Goal: Information Seeking & Learning: Find specific fact

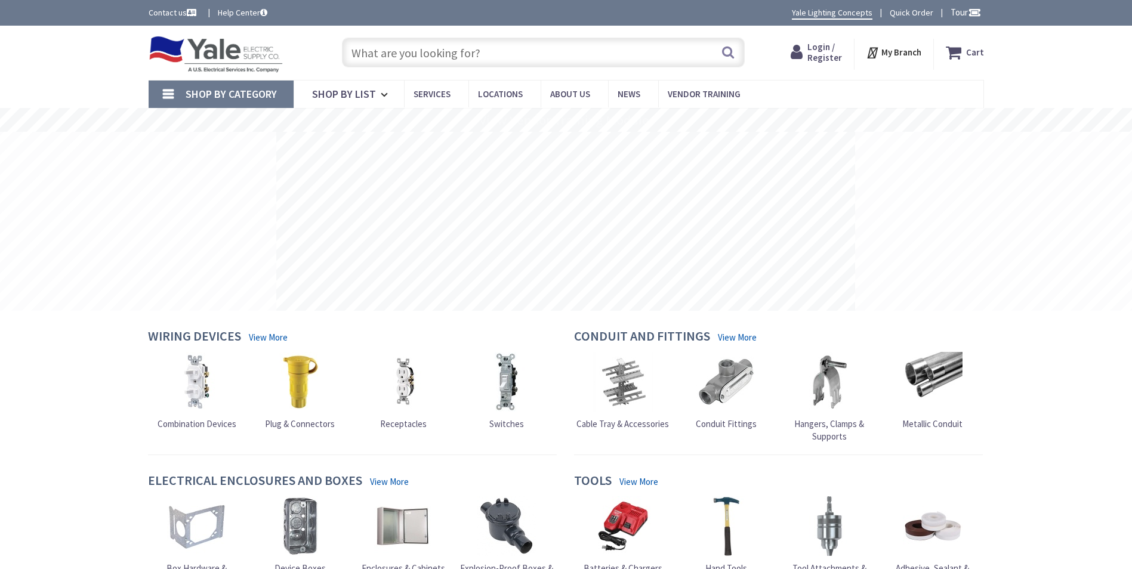
drag, startPoint x: 0, startPoint y: 0, endPoint x: 462, endPoint y: 51, distance: 465.1
click at [462, 51] on input "text" at bounding box center [543, 53] width 403 height 30
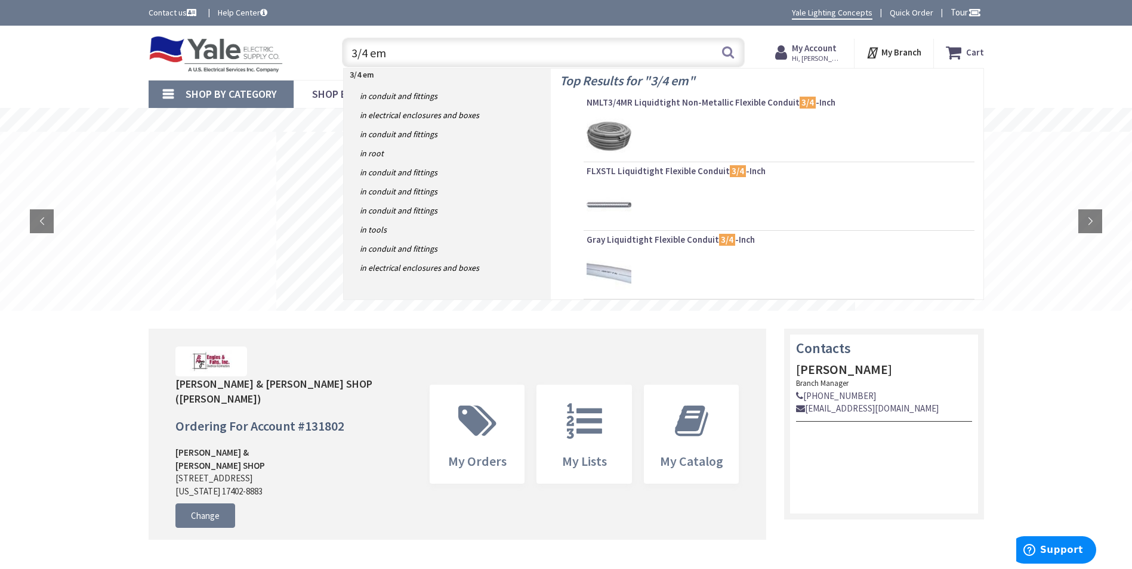
type input "3/4 emt"
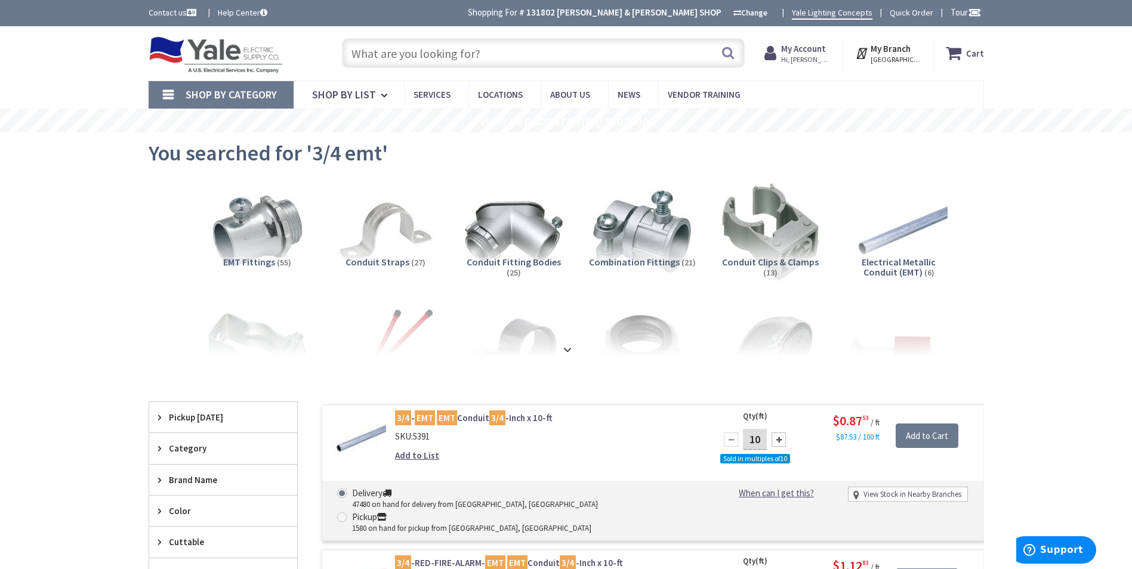
click at [434, 54] on input "text" at bounding box center [543, 53] width 403 height 30
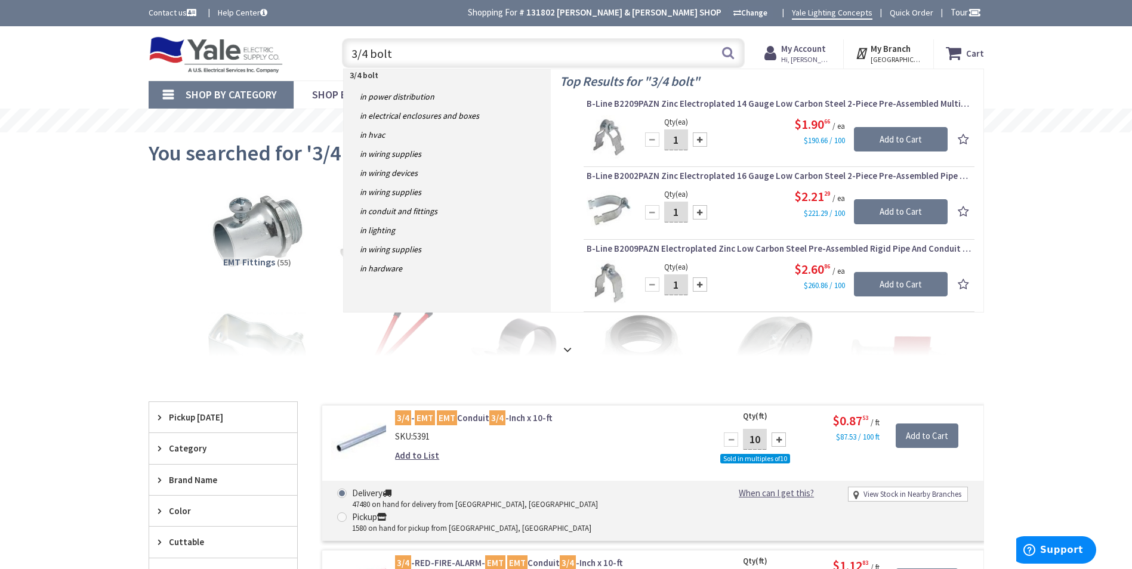
click at [372, 54] on input "3/4 bolt" at bounding box center [543, 53] width 403 height 30
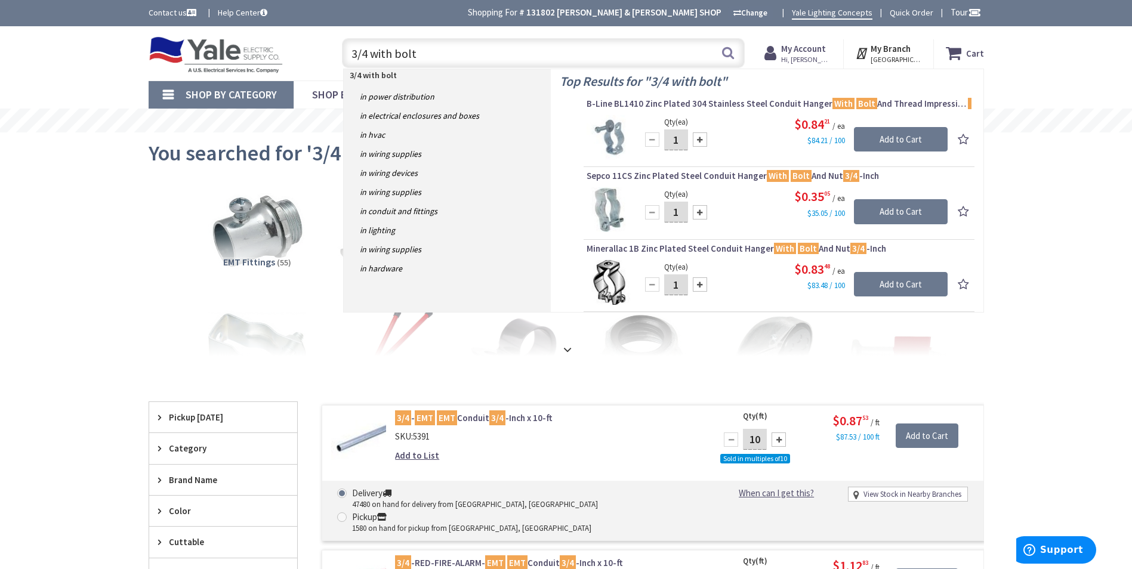
drag, startPoint x: 480, startPoint y: 58, endPoint x: 330, endPoint y: 48, distance: 150.1
click at [330, 48] on div "3/4 with bolt 3/4 with bolt Search" at bounding box center [540, 52] width 427 height 38
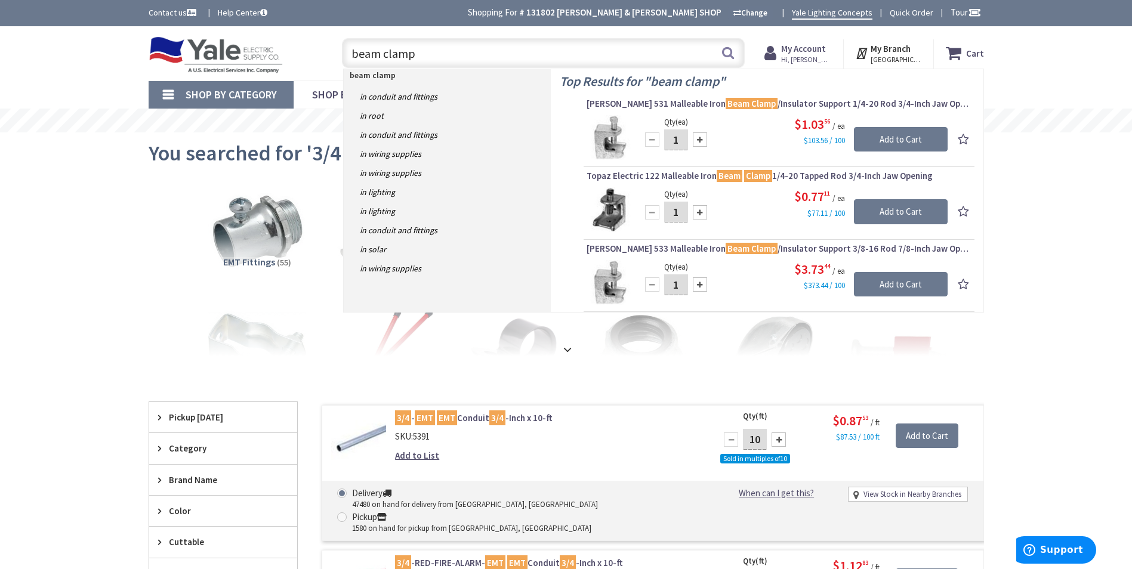
drag, startPoint x: 492, startPoint y: 58, endPoint x: 311, endPoint y: 57, distance: 181.3
click at [311, 57] on div "Toggle Nav beam clamp beam clamp Search Cart My Cart Close" at bounding box center [566, 53] width 853 height 40
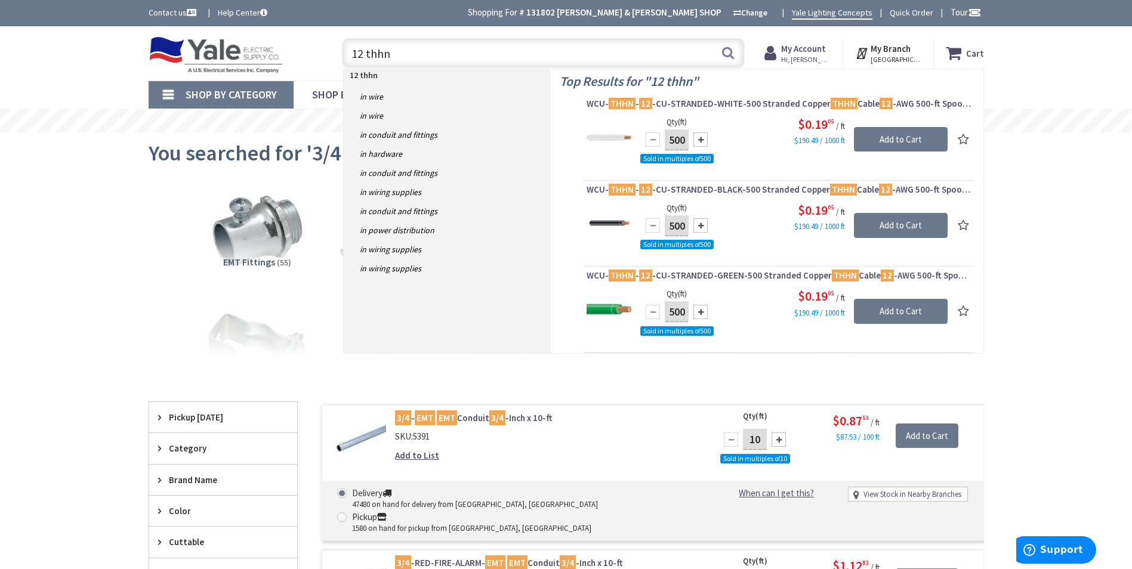
drag, startPoint x: 404, startPoint y: 51, endPoint x: 307, endPoint y: 55, distance: 97.3
click at [307, 55] on div "Toggle Nav 12 thhn 12 thhn Search Cart My Cart Close" at bounding box center [566, 53] width 853 height 40
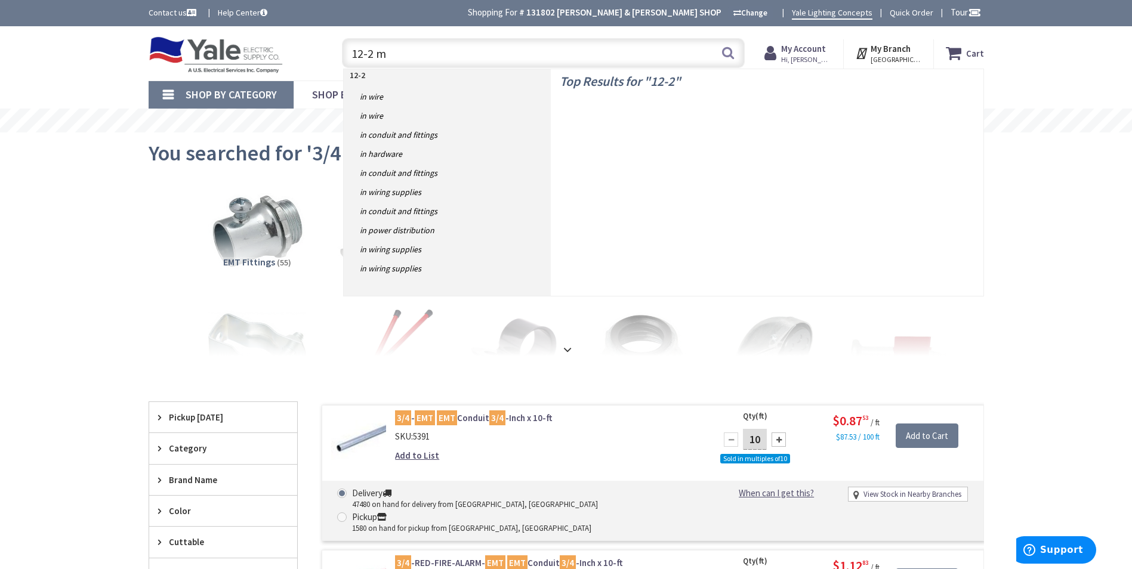
type input "12-2 mc"
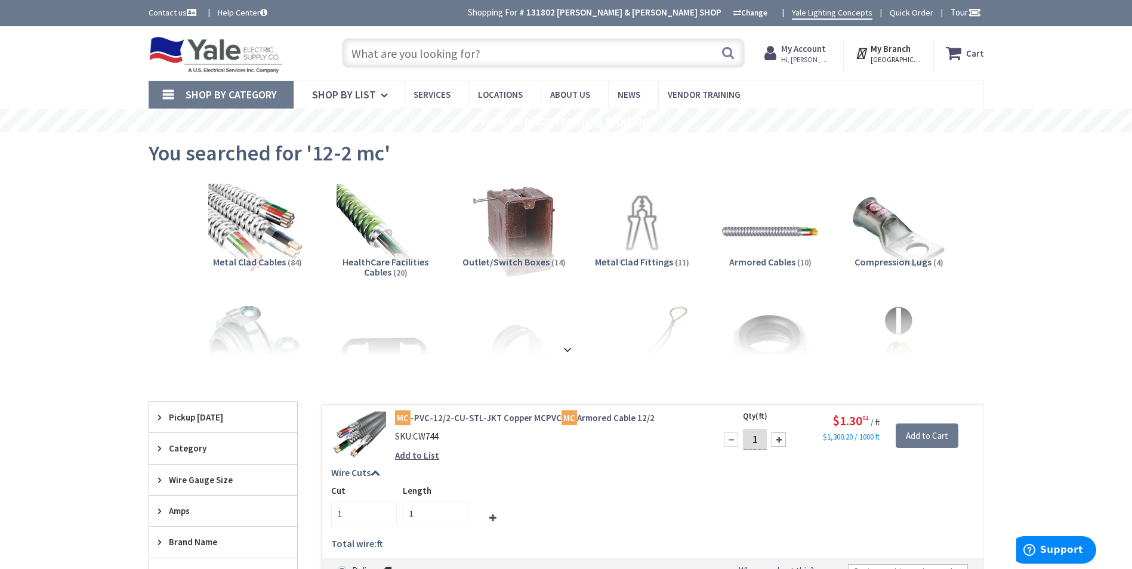
click at [574, 51] on input "text" at bounding box center [543, 53] width 403 height 30
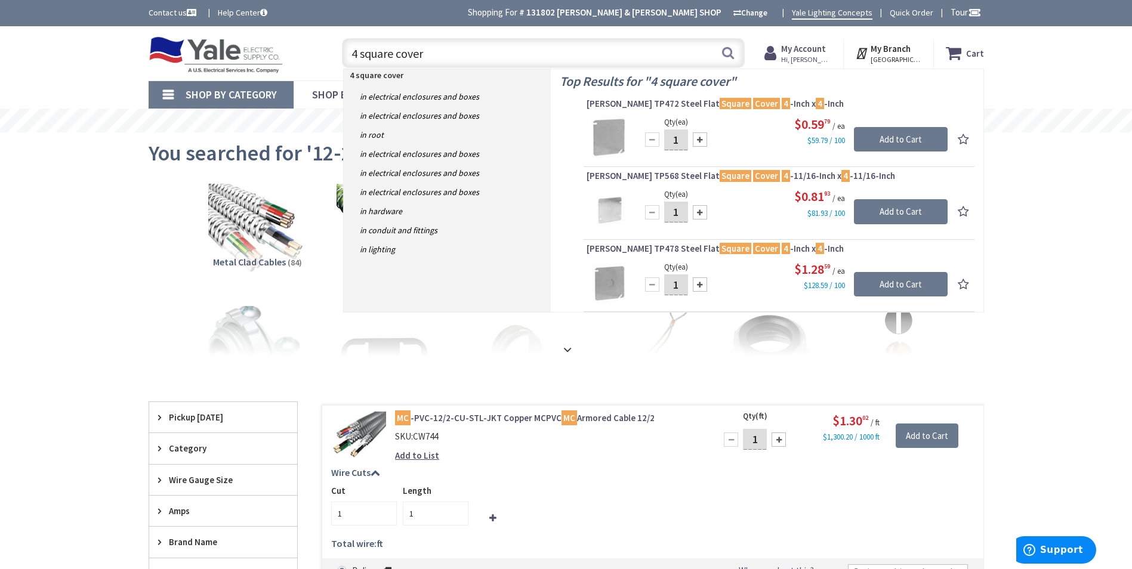
drag, startPoint x: 535, startPoint y: 50, endPoint x: 326, endPoint y: 43, distance: 209.5
click at [326, 43] on div "Toggle Nav 4 square cover 4 square cover Search Cart My Cart Close" at bounding box center [566, 53] width 853 height 40
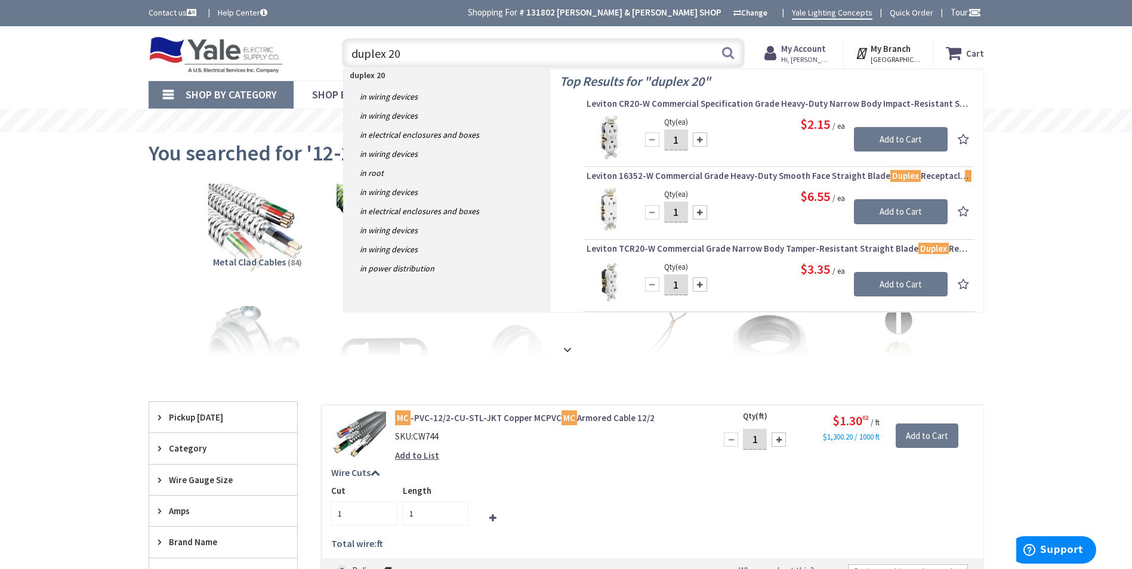
drag, startPoint x: 422, startPoint y: 58, endPoint x: 389, endPoint y: 60, distance: 32.9
click at [389, 60] on input "duplex 20" at bounding box center [543, 53] width 403 height 30
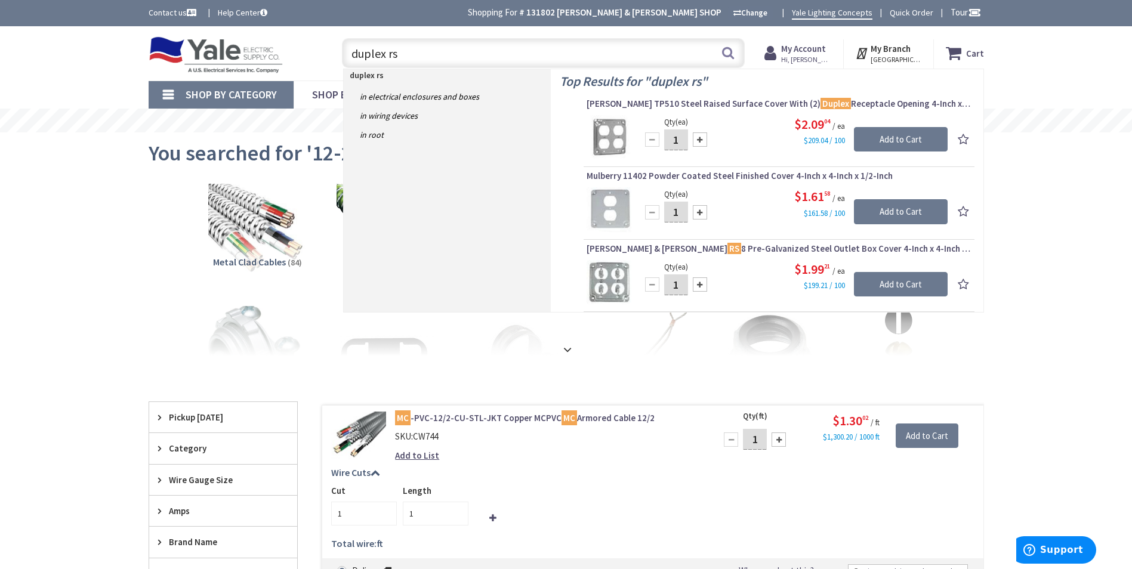
drag, startPoint x: 419, startPoint y: 49, endPoint x: 313, endPoint y: 48, distance: 106.2
click at [313, 48] on div "Toggle Nav duplex rs duplex rs Search Cart My Cart Close" at bounding box center [566, 53] width 853 height 40
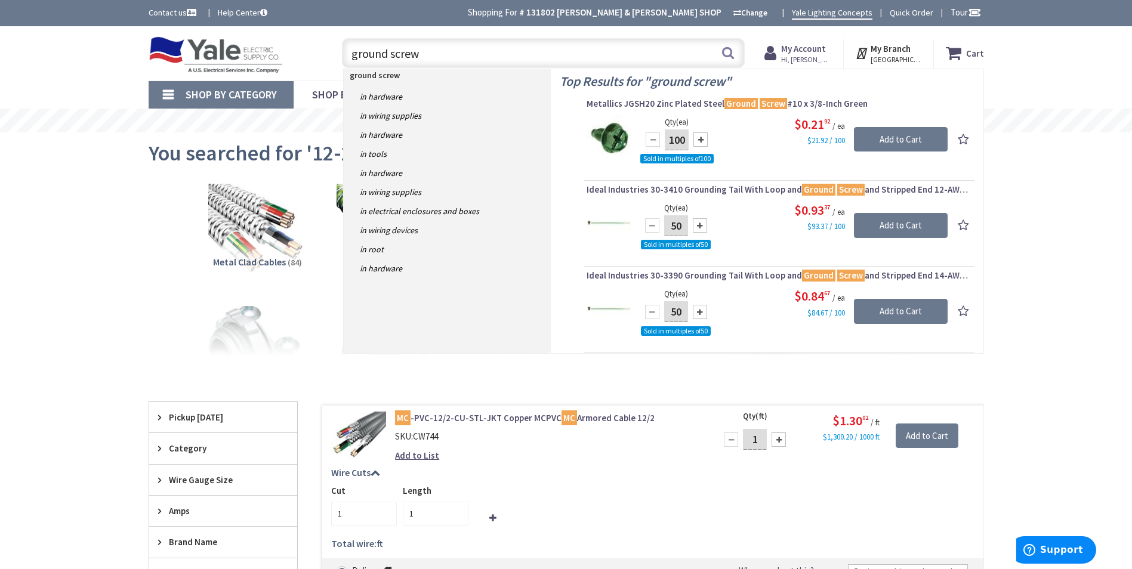
drag, startPoint x: 425, startPoint y: 51, endPoint x: 285, endPoint y: 37, distance: 140.8
click at [285, 37] on div "Toggle Nav ground screw ground screw Search Cart My Cart Close" at bounding box center [566, 53] width 853 height 40
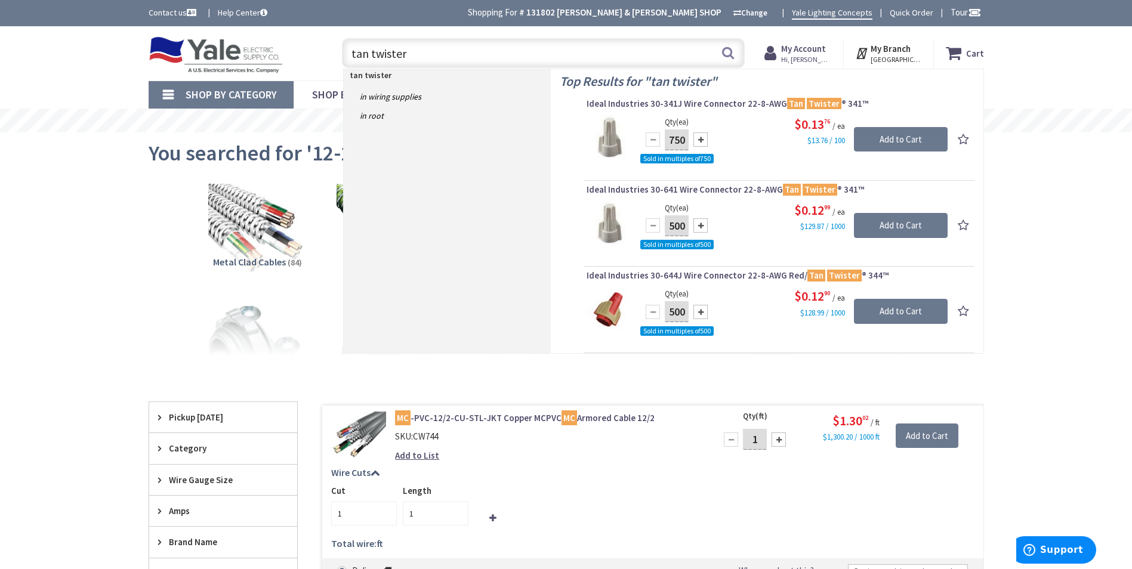
drag, startPoint x: 425, startPoint y: 51, endPoint x: 326, endPoint y: 42, distance: 99.4
click at [326, 42] on div "Toggle Nav tan twister tan twister Search Cart My Cart Close" at bounding box center [566, 53] width 853 height 40
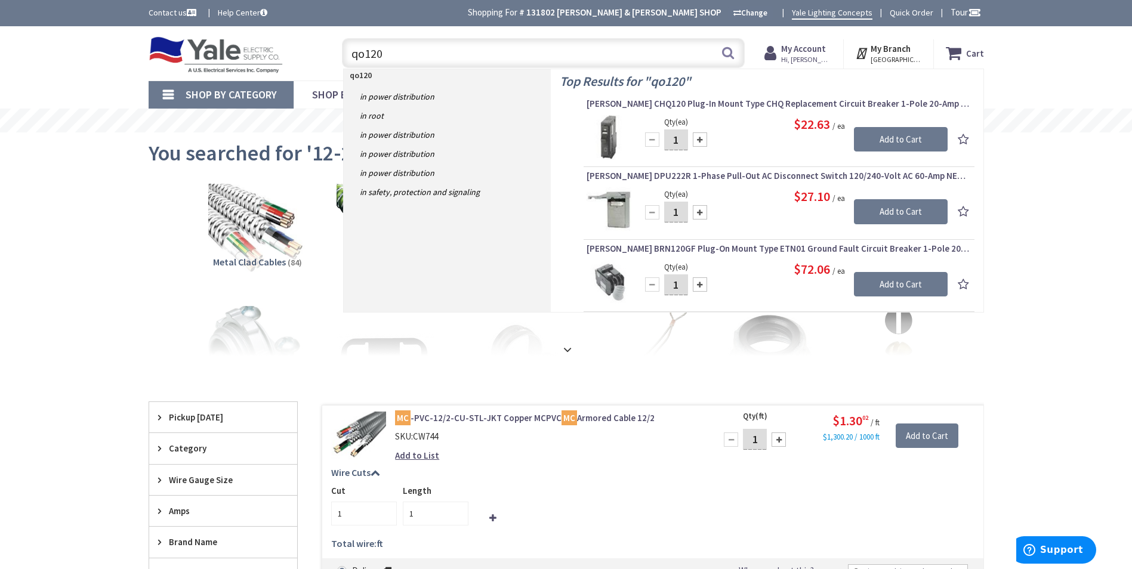
drag, startPoint x: 381, startPoint y: 55, endPoint x: 307, endPoint y: 58, distance: 74.6
click at [307, 58] on div "Toggle Nav qo120 qo120 Search Cart My Cart Close" at bounding box center [566, 53] width 853 height 40
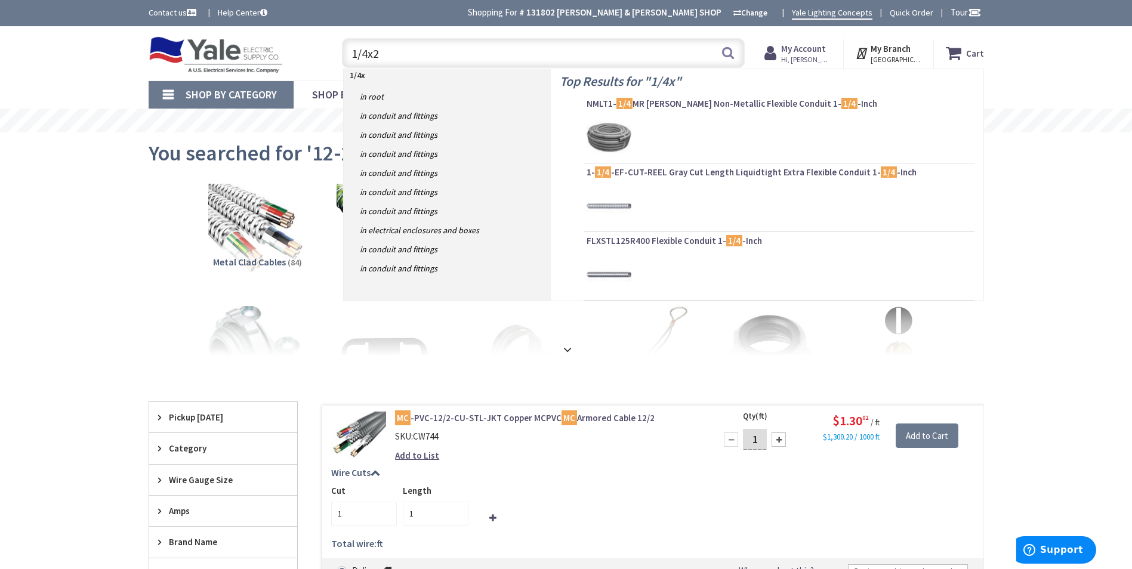
type input "1/4x20"
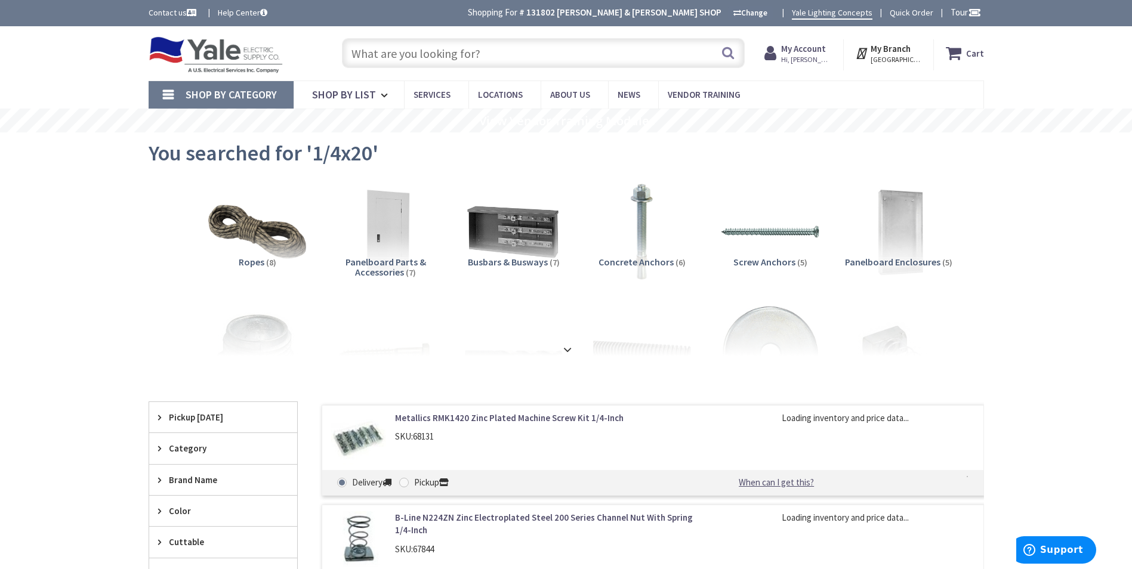
click at [253, 93] on span "Shop By Category" at bounding box center [231, 95] width 91 height 14
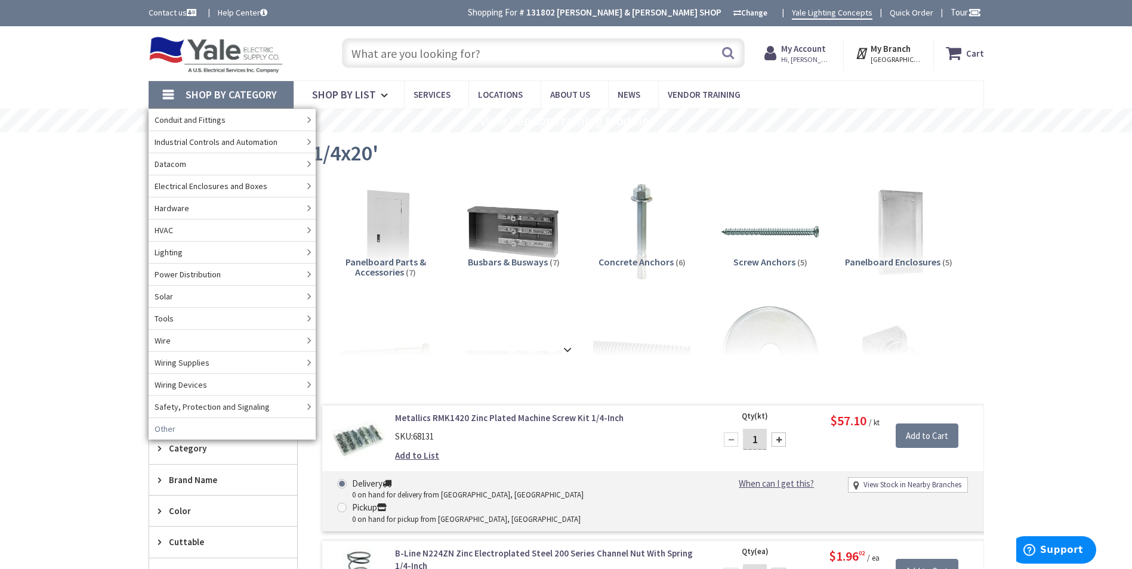
click at [169, 427] on span "Other" at bounding box center [164, 429] width 21 height 12
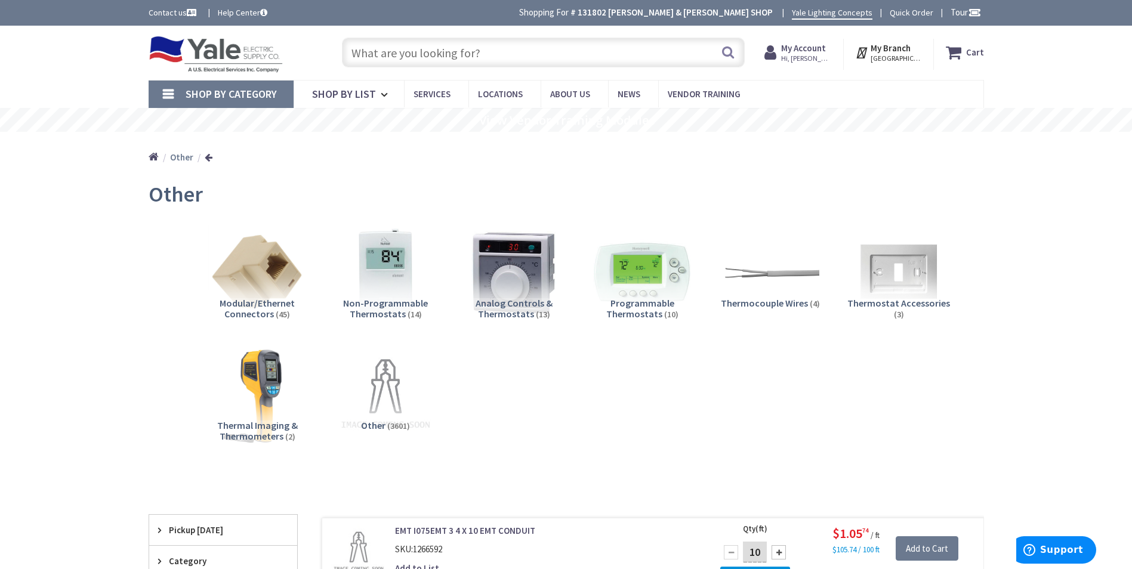
click at [395, 53] on input "text" at bounding box center [543, 53] width 403 height 30
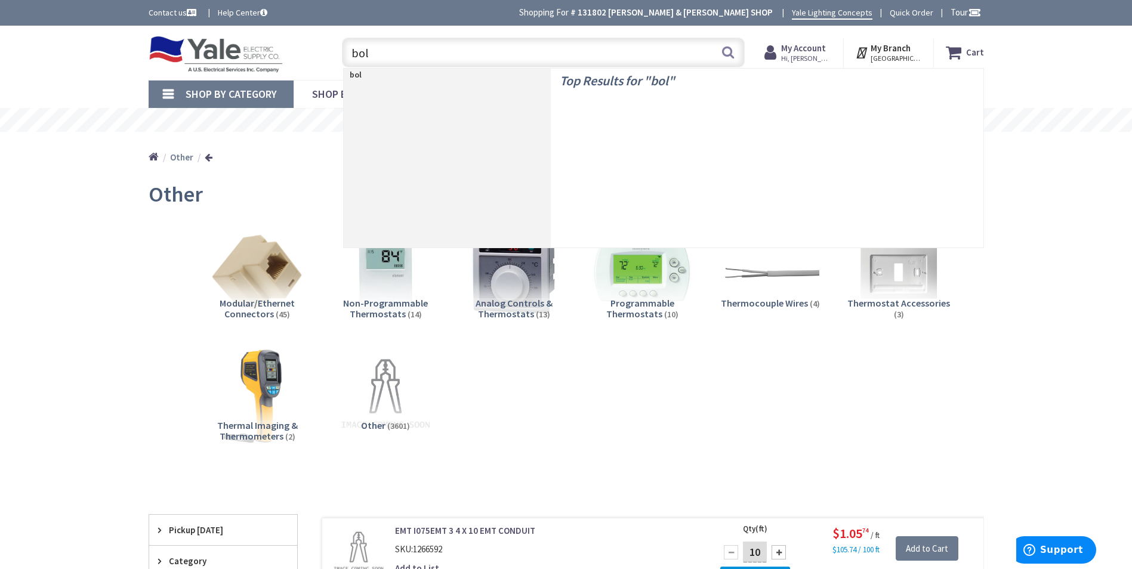
type input "bolt"
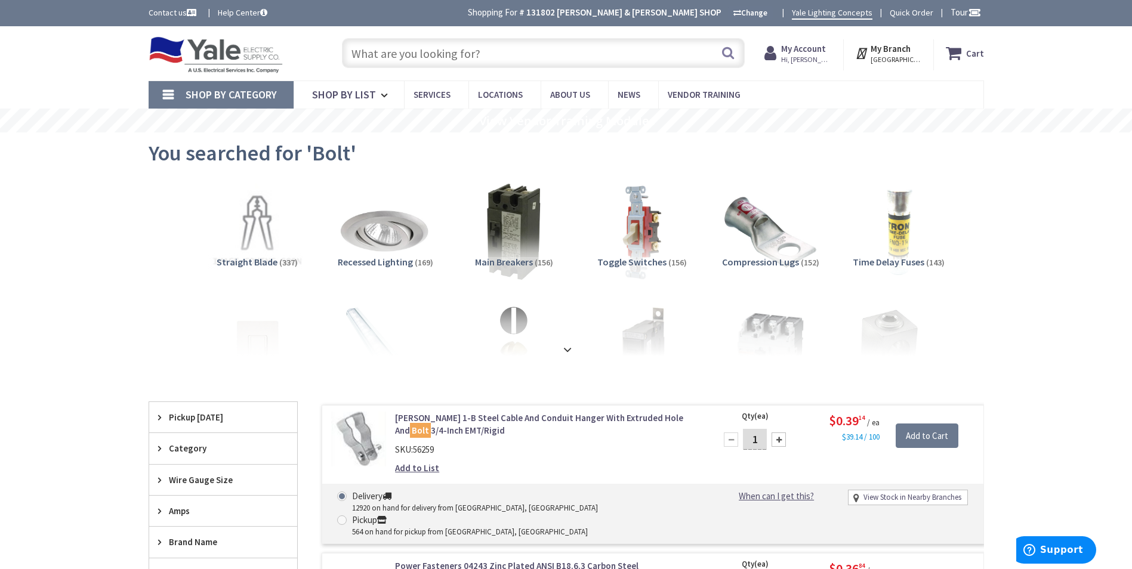
click at [487, 45] on input "text" at bounding box center [543, 53] width 403 height 30
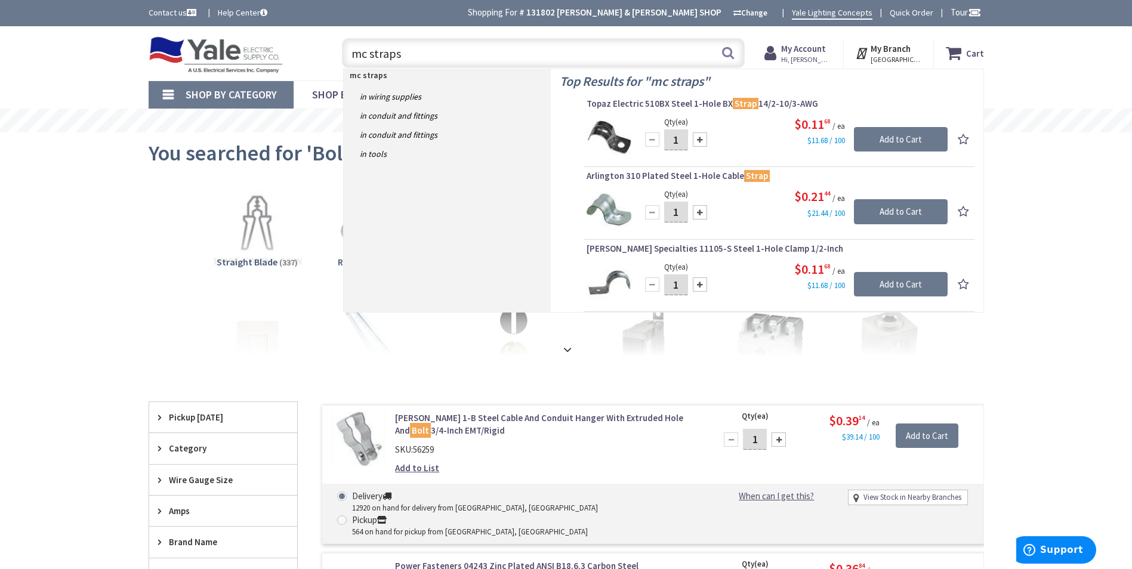
drag, startPoint x: 509, startPoint y: 54, endPoint x: 304, endPoint y: 47, distance: 205.3
click at [304, 47] on div "Toggle Nav mc straps mc straps Search Cart My Cart Close" at bounding box center [566, 53] width 853 height 40
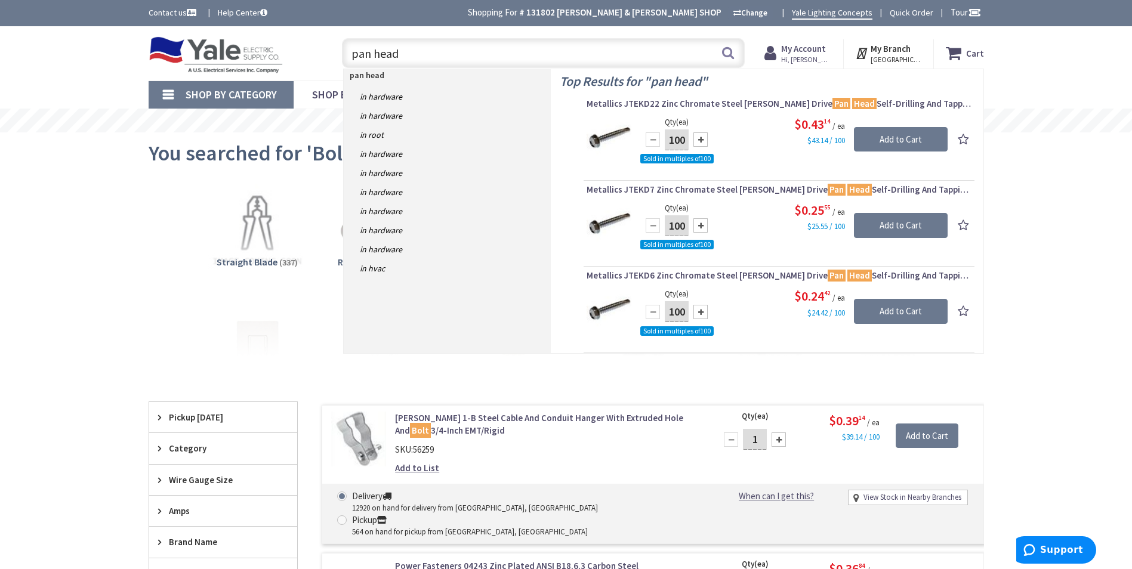
drag, startPoint x: 411, startPoint y: 52, endPoint x: 304, endPoint y: 53, distance: 107.4
click at [304, 52] on div "Toggle Nav pan head pan head Search Cart My Cart Close" at bounding box center [566, 53] width 853 height 40
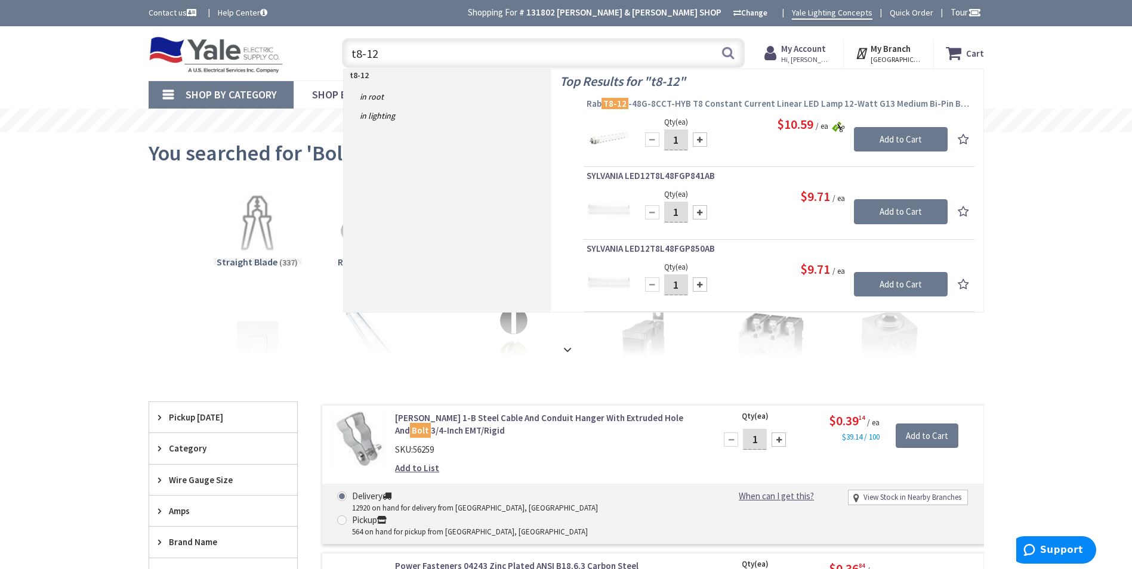
type input "t8-12"
click at [711, 104] on span "Rab T8-12 -48G-8CCT-HYB T8 Constant Current Linear LED Lamp 12-Watt G13 Medium …" at bounding box center [778, 104] width 385 height 12
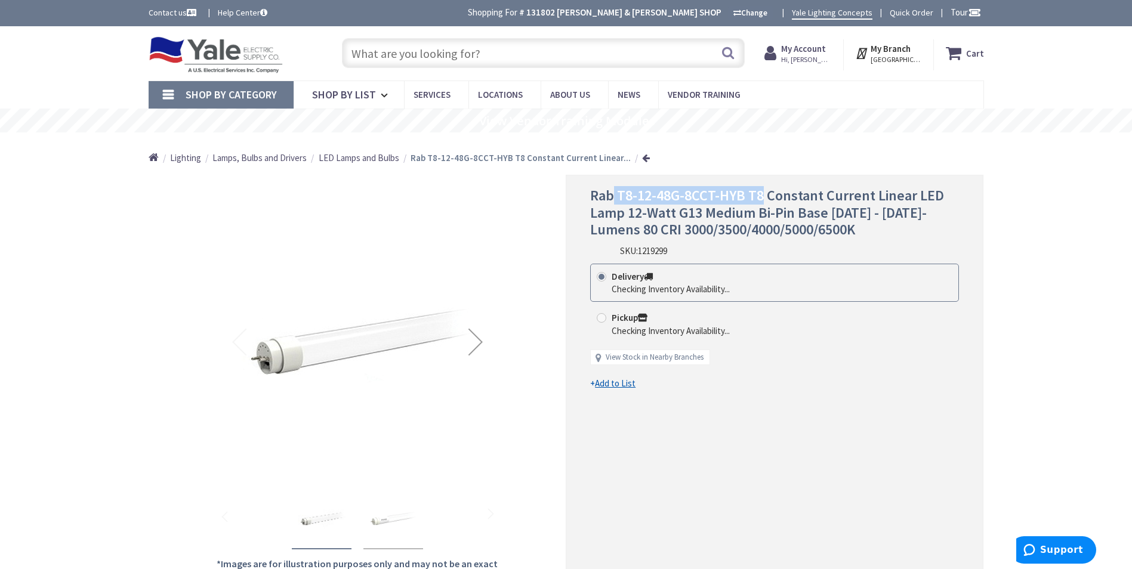
drag, startPoint x: 761, startPoint y: 194, endPoint x: 615, endPoint y: 197, distance: 146.2
click at [615, 197] on span "Rab T8-12-48G-8CCT-HYB T8 Constant Current Linear LED Lamp 12-Watt G13 Medium B…" at bounding box center [767, 212] width 354 height 53
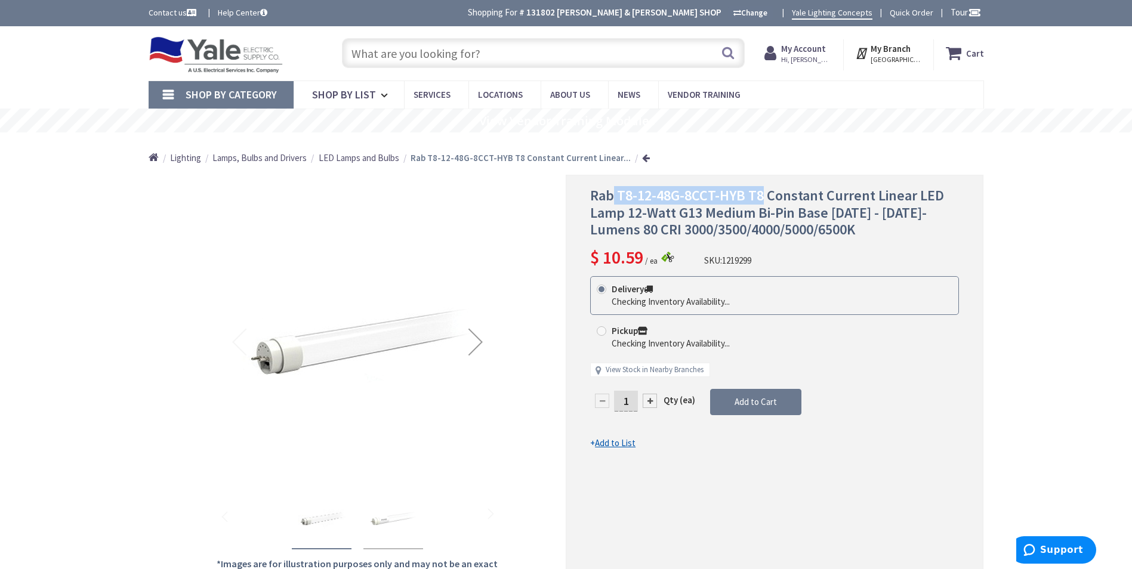
drag, startPoint x: 615, startPoint y: 197, endPoint x: 742, endPoint y: 197, distance: 127.1
click at [742, 197] on span "Rab T8-12-48G-8CCT-HYB T8 Constant Current Linear LED Lamp 12-Watt G13 Medium B…" at bounding box center [767, 212] width 354 height 53
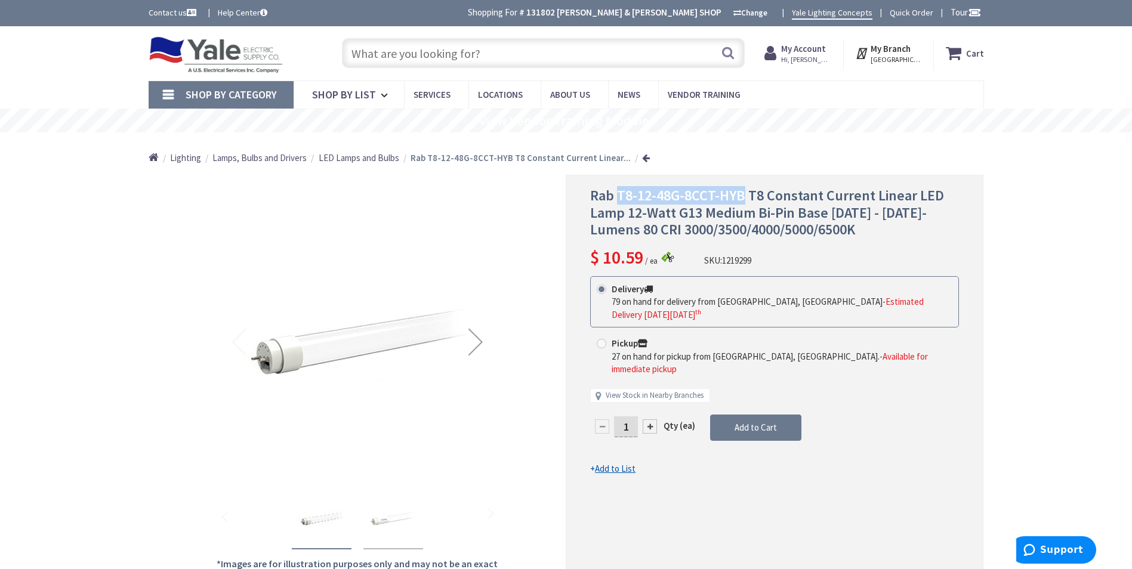
drag, startPoint x: 740, startPoint y: 194, endPoint x: 617, endPoint y: 190, distance: 123.0
click at [617, 190] on span "Rab T8-12-48G-8CCT-HYB T8 Constant Current Linear LED Lamp 12-Watt G13 Medium B…" at bounding box center [767, 212] width 354 height 53
copy span "T8-12-48G-8CCT-HYB"
click at [490, 55] on input "text" at bounding box center [543, 53] width 403 height 30
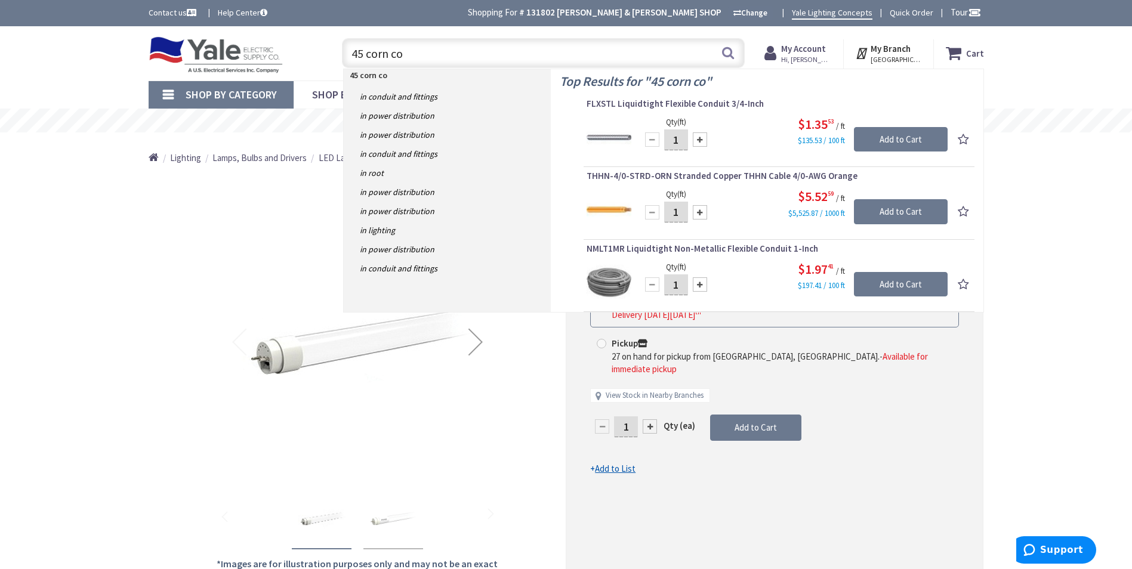
type input "45 corn cob"
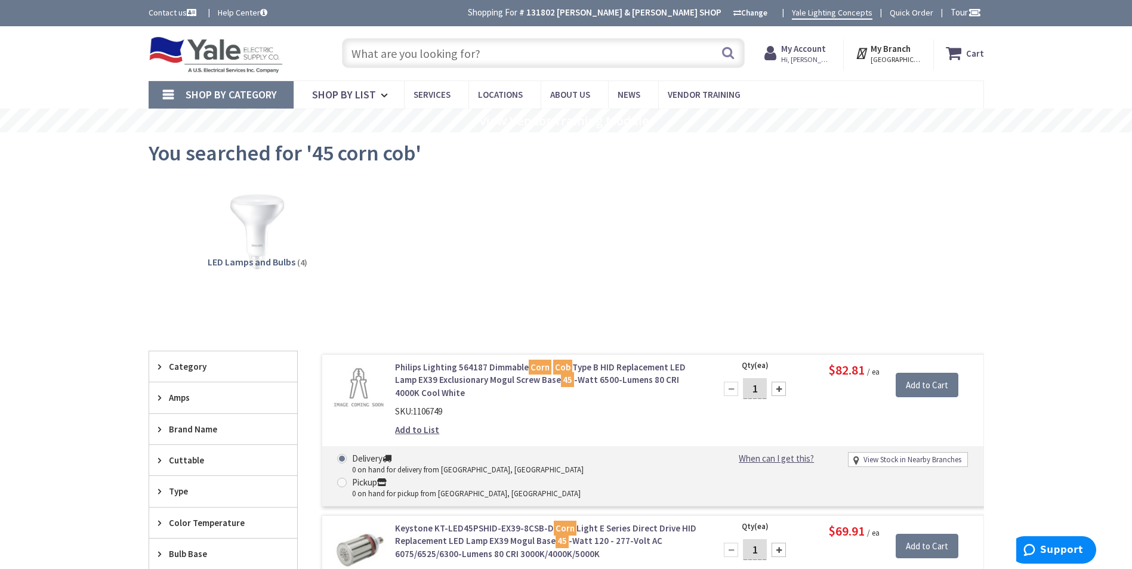
click at [563, 59] on input "text" at bounding box center [543, 53] width 403 height 30
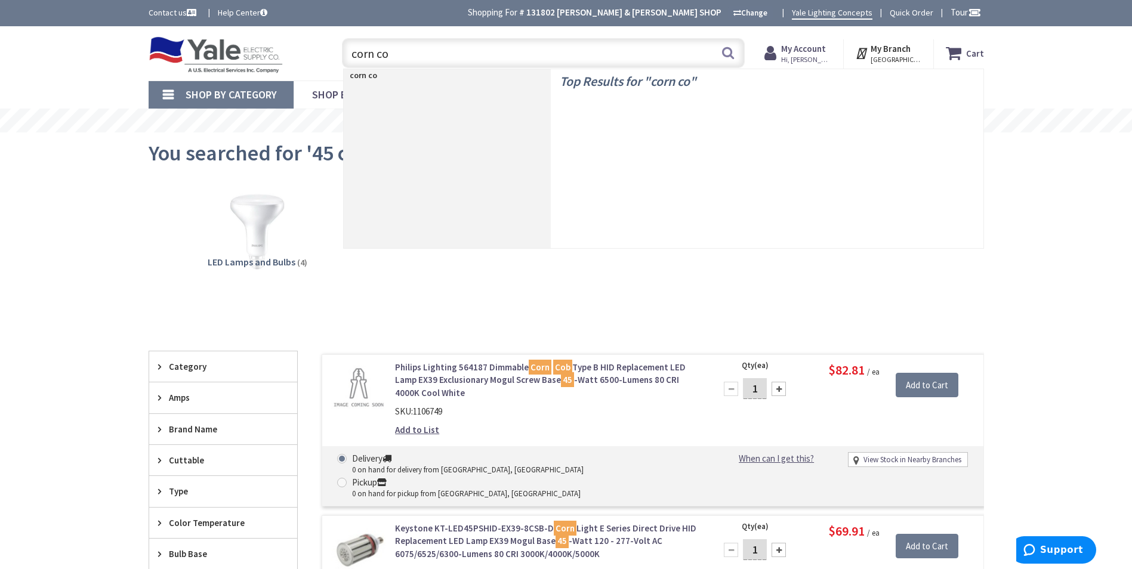
type input "corn cob"
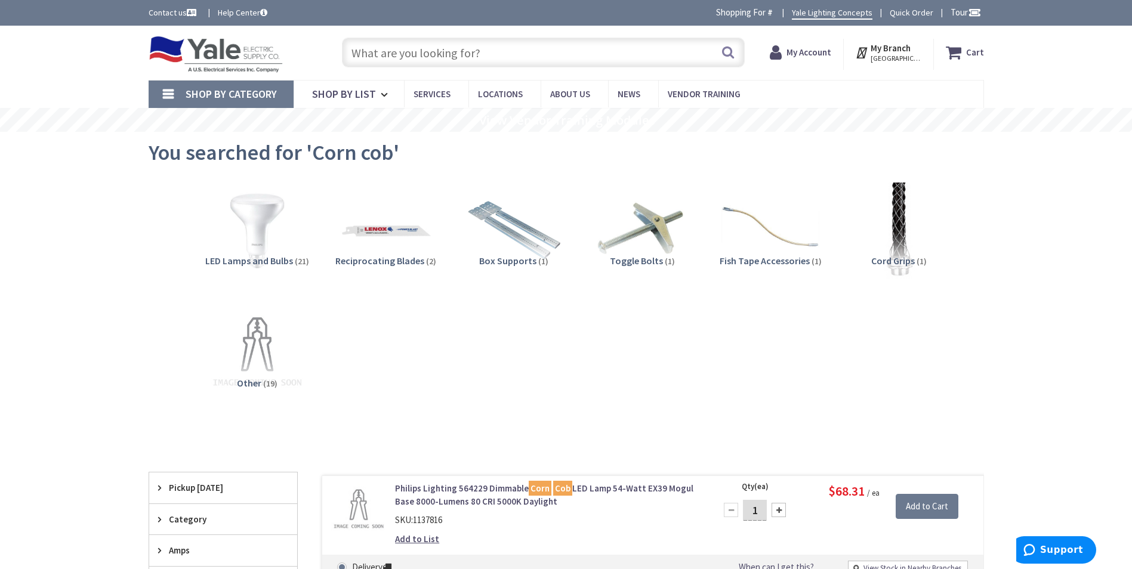
click at [225, 486] on span "Pickup [DATE]" at bounding box center [217, 487] width 97 height 13
click at [223, 512] on span "[GEOGRAPHIC_DATA], [GEOGRAPHIC_DATA] (0 mi)" at bounding box center [223, 526] width 148 height 44
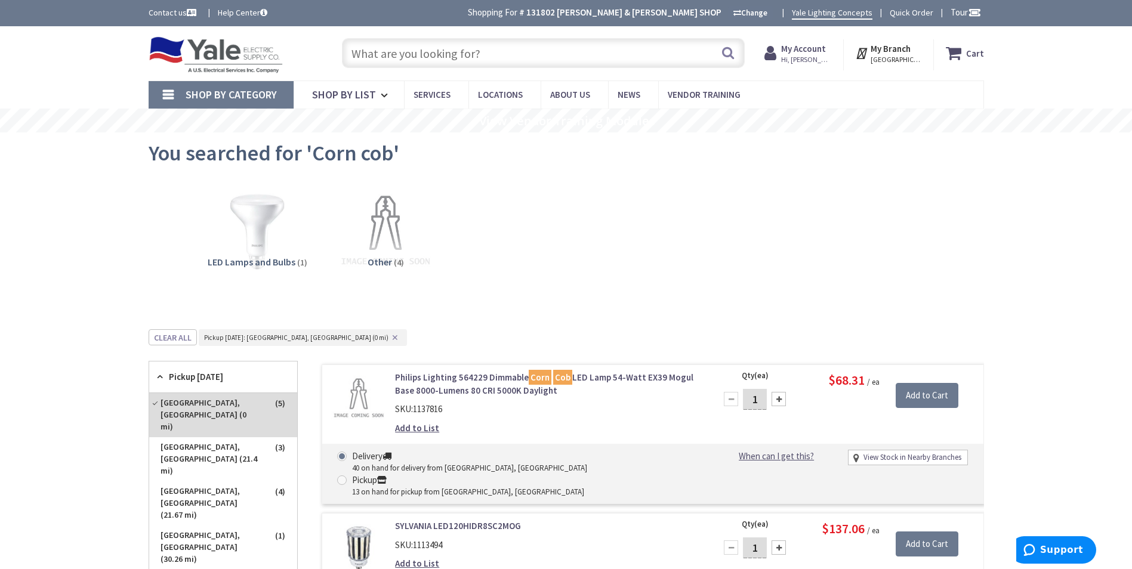
click at [447, 57] on input "text" at bounding box center [543, 53] width 403 height 30
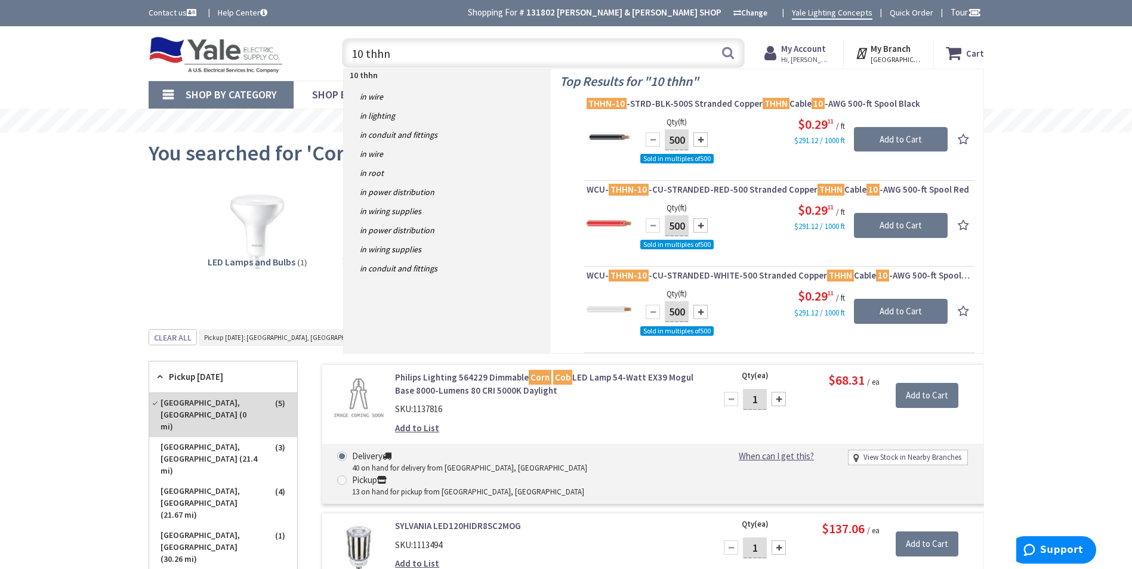
drag, startPoint x: 447, startPoint y: 57, endPoint x: 312, endPoint y: 44, distance: 135.4
click at [313, 45] on div "Toggle Nav 10 thhn 10 thhn Search Cart My Cart Close" at bounding box center [566, 53] width 853 height 40
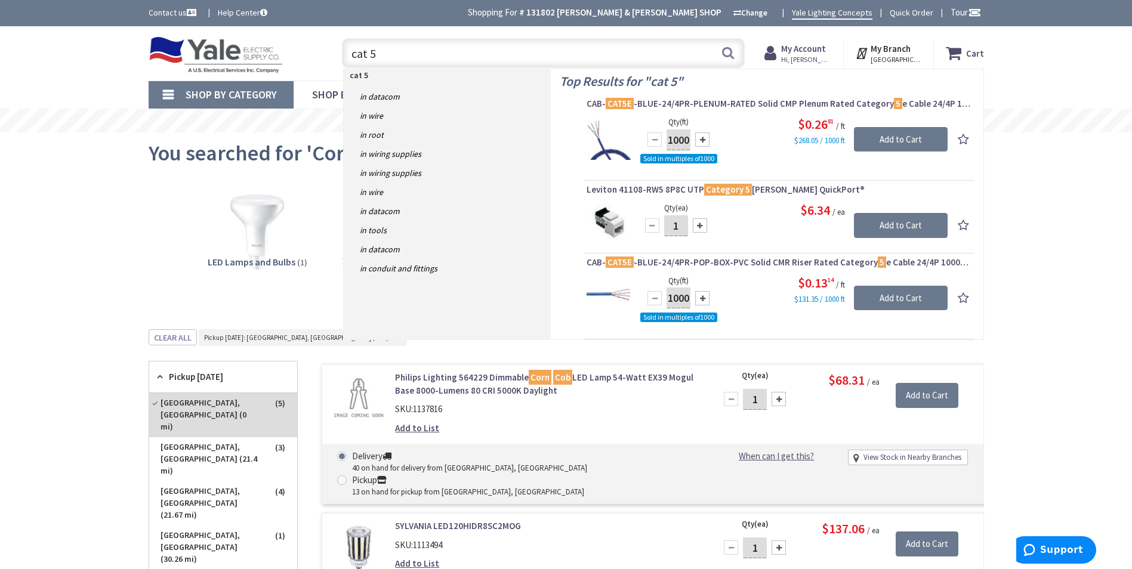
drag, startPoint x: 398, startPoint y: 57, endPoint x: 372, endPoint y: 58, distance: 26.3
click at [372, 58] on input "cat 5" at bounding box center [543, 53] width 403 height 30
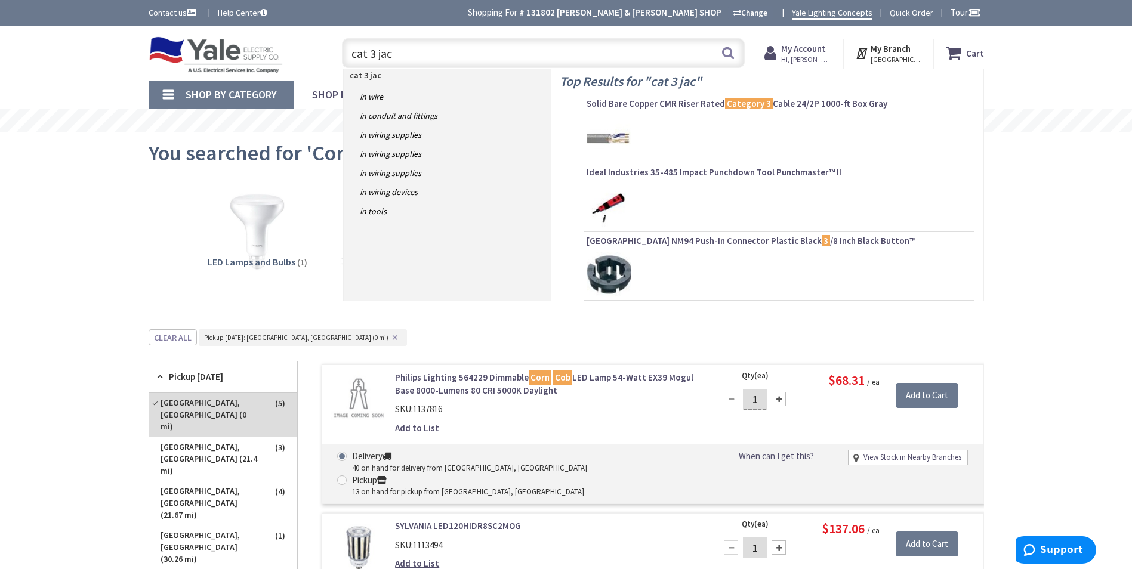
type input "cat 3 jack"
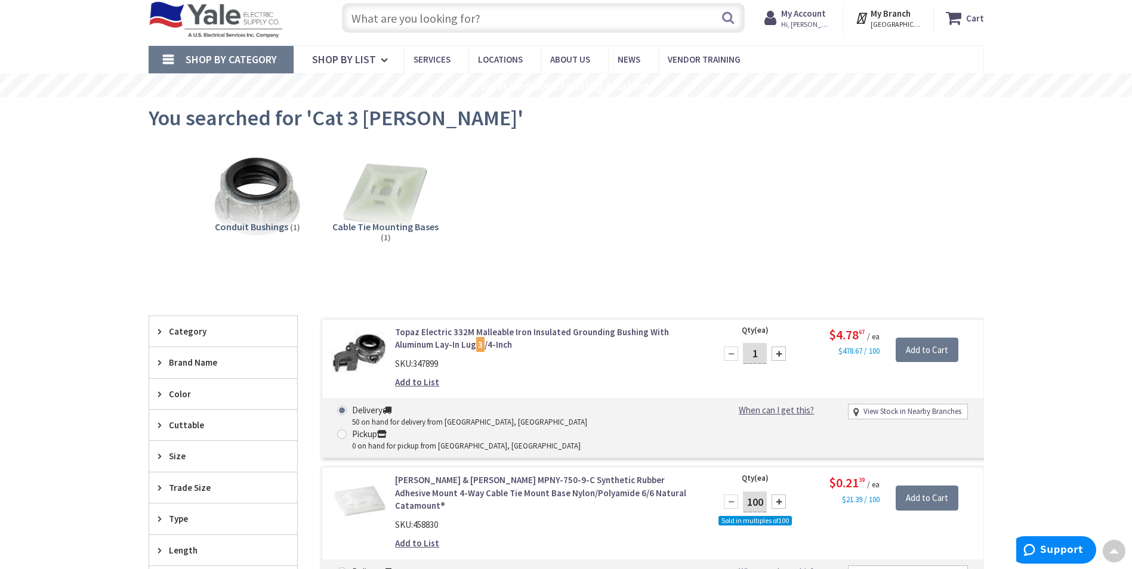
scroll to position [26, 0]
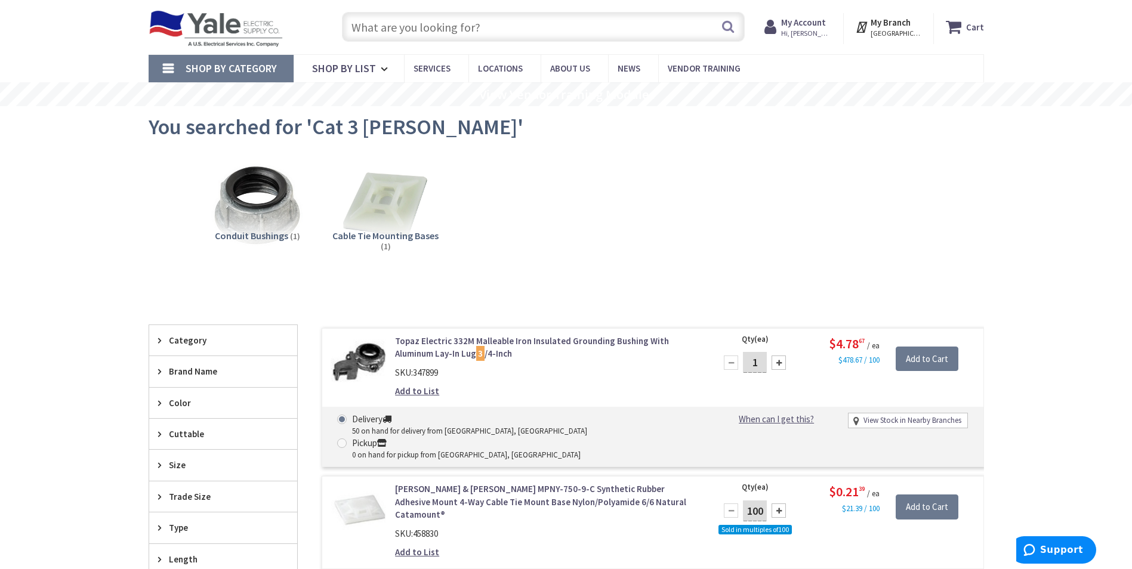
click at [441, 27] on input "text" at bounding box center [543, 27] width 403 height 30
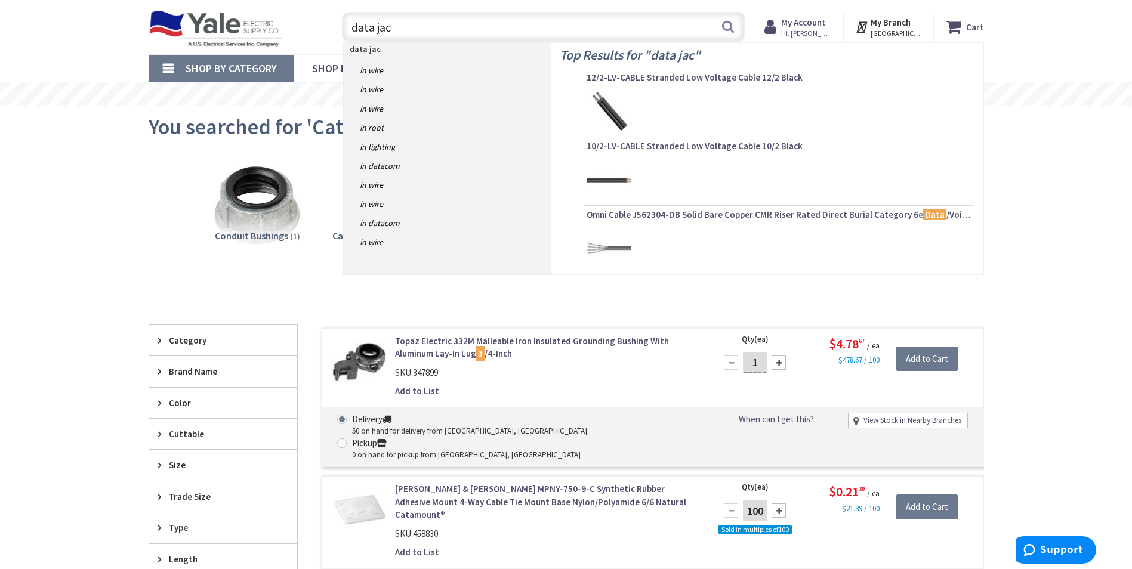
type input "data jack"
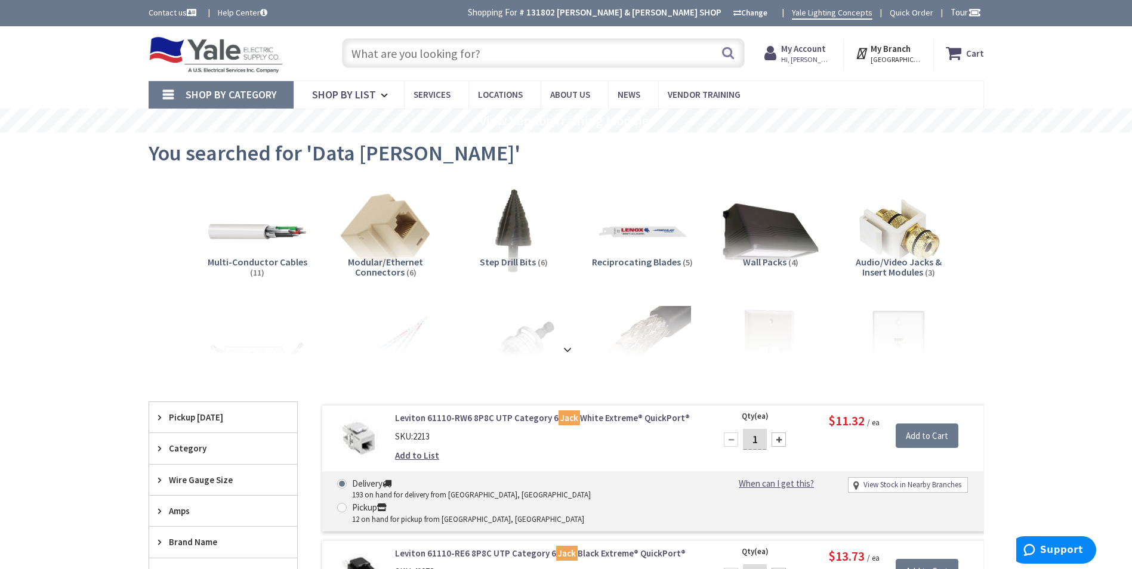
click at [526, 54] on input "text" at bounding box center [543, 53] width 403 height 30
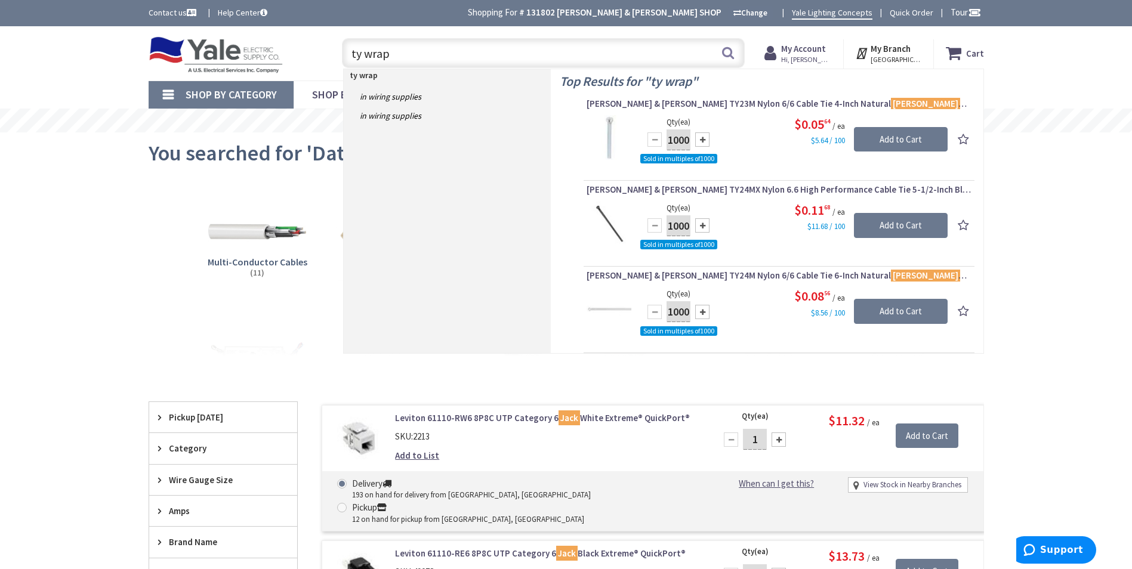
drag, startPoint x: 465, startPoint y: 52, endPoint x: 324, endPoint y: 60, distance: 141.0
click at [324, 60] on div "Toggle Nav ty wrap ty wrap Search Cart My Cart Close" at bounding box center [566, 53] width 853 height 40
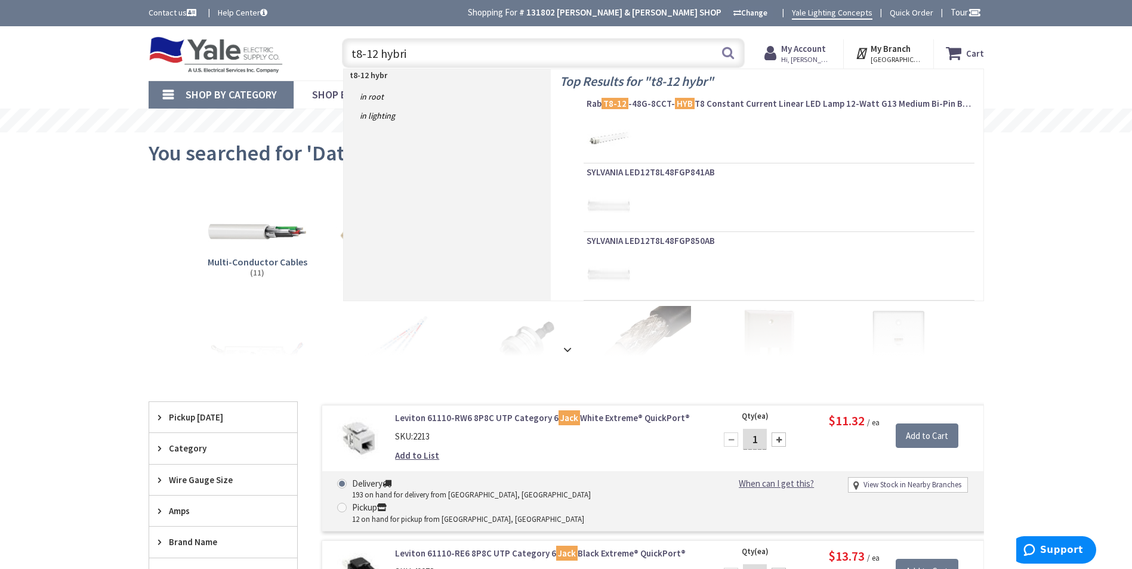
type input "t8-12 hybrid"
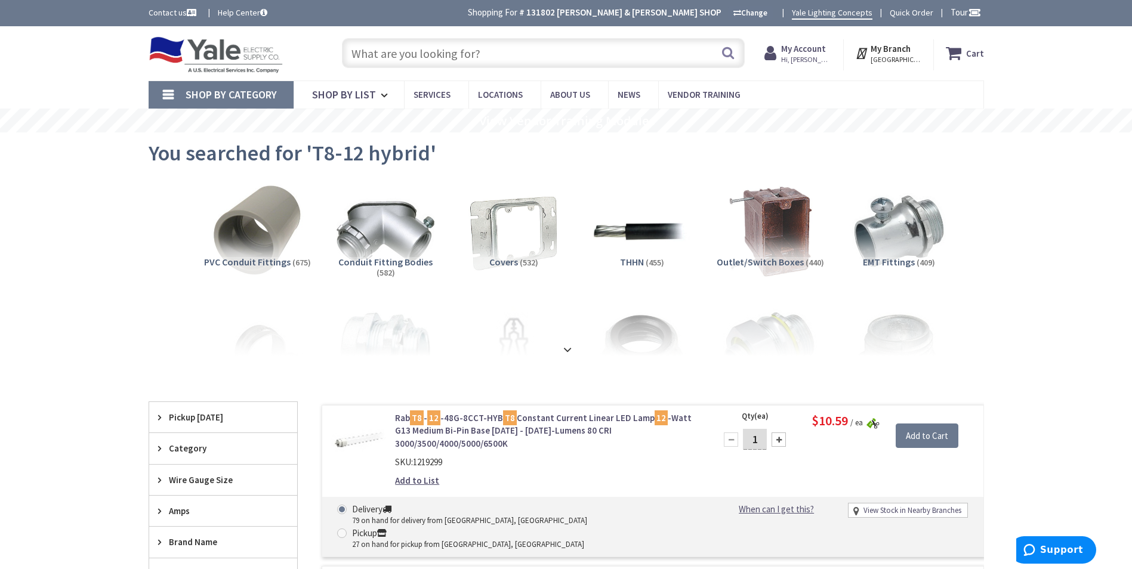
click at [463, 52] on input "text" at bounding box center [543, 53] width 403 height 30
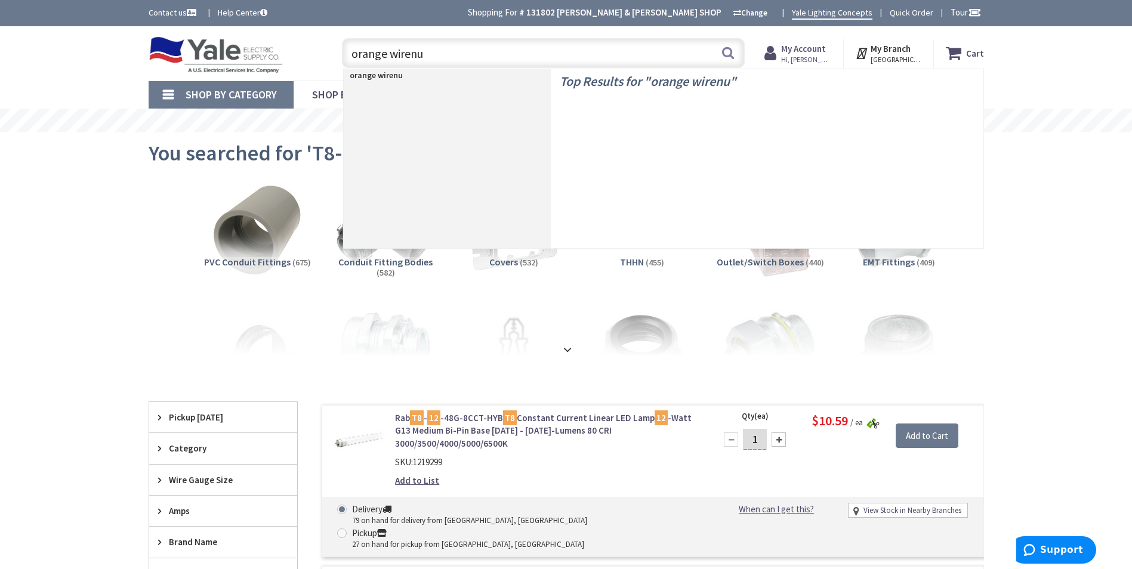
type input "orange wirenut"
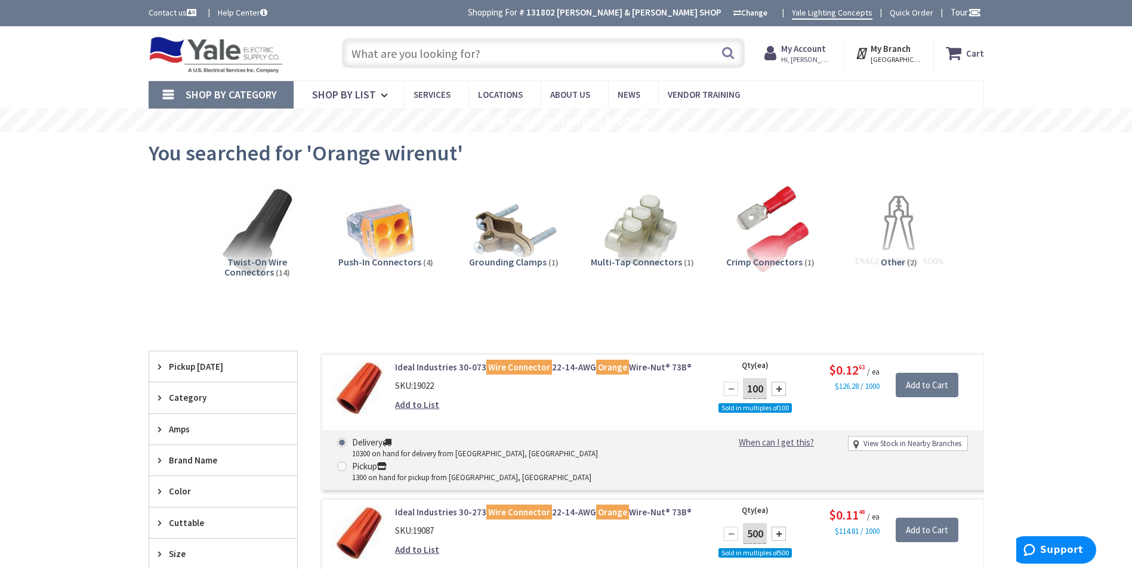
click at [466, 57] on input "text" at bounding box center [543, 53] width 403 height 30
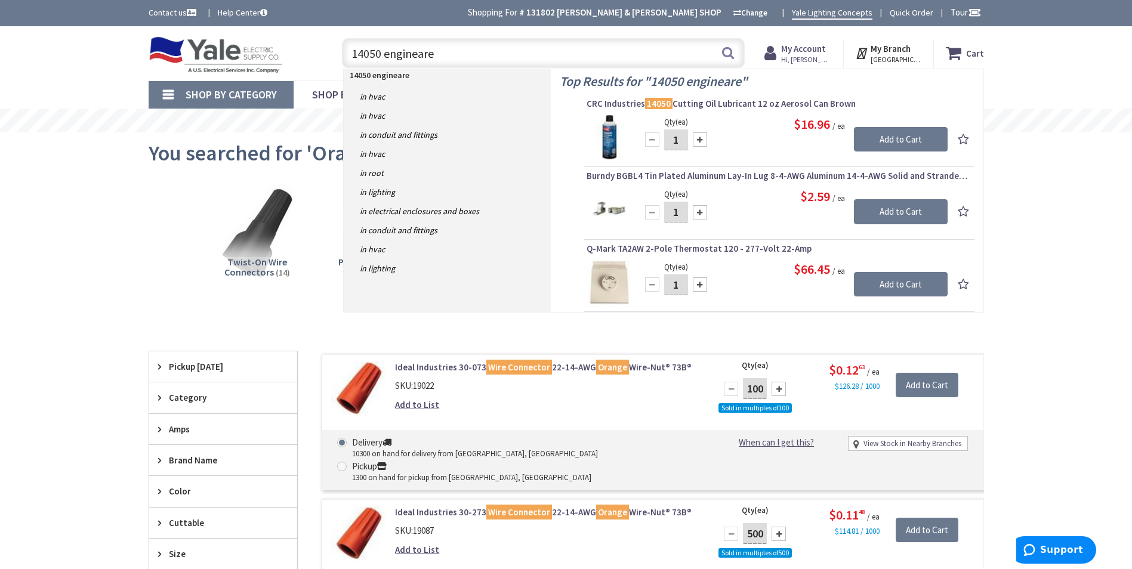
type input "14050 engineared"
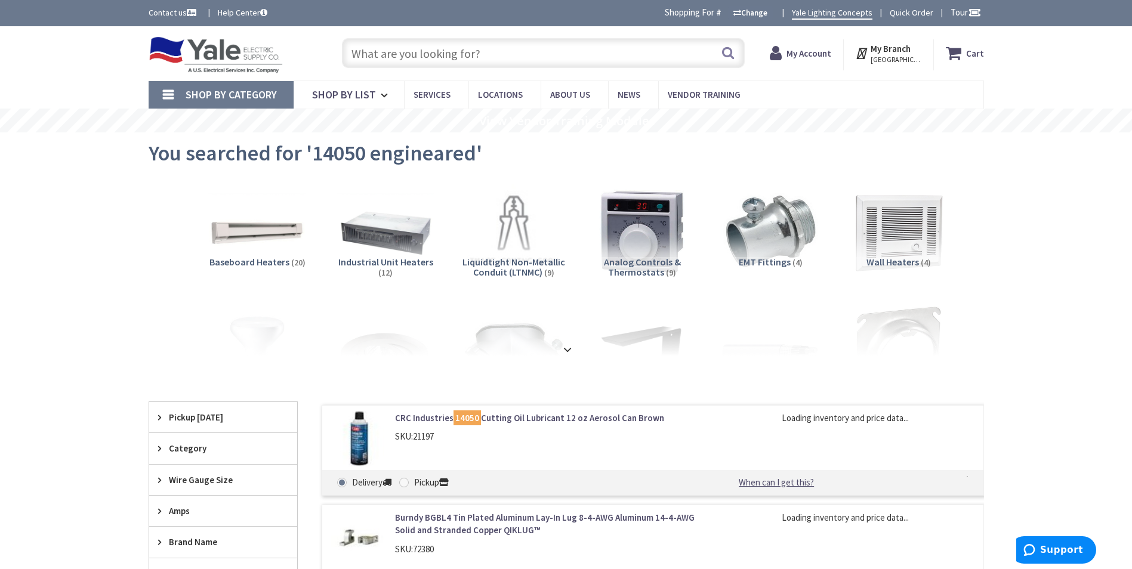
click at [415, 57] on input "text" at bounding box center [543, 53] width 403 height 30
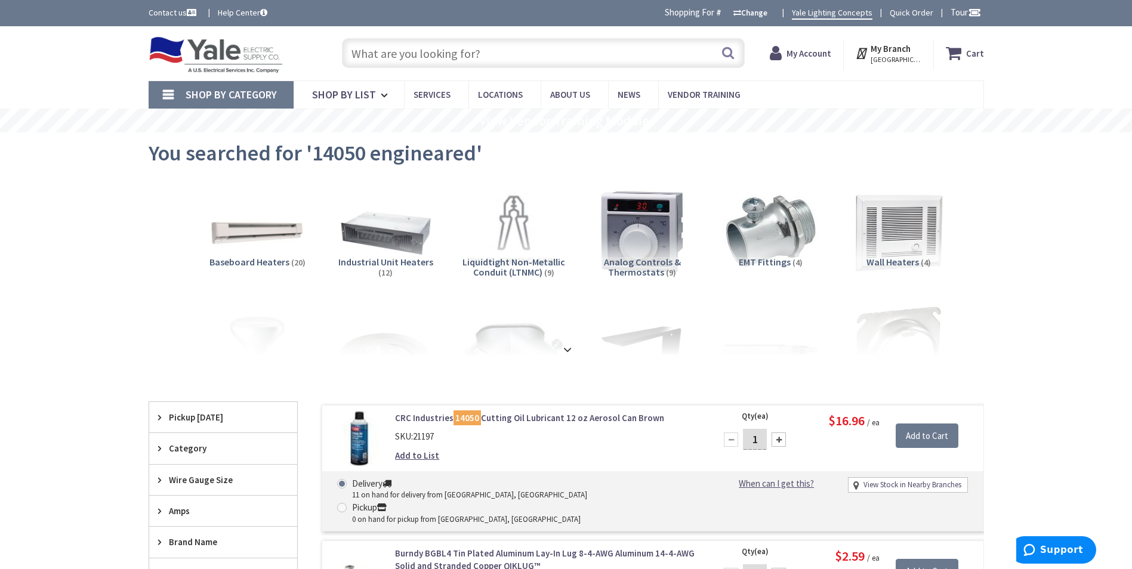
drag, startPoint x: 0, startPoint y: 0, endPoint x: 388, endPoint y: 58, distance: 392.7
click at [388, 58] on input "text" at bounding box center [543, 53] width 403 height 30
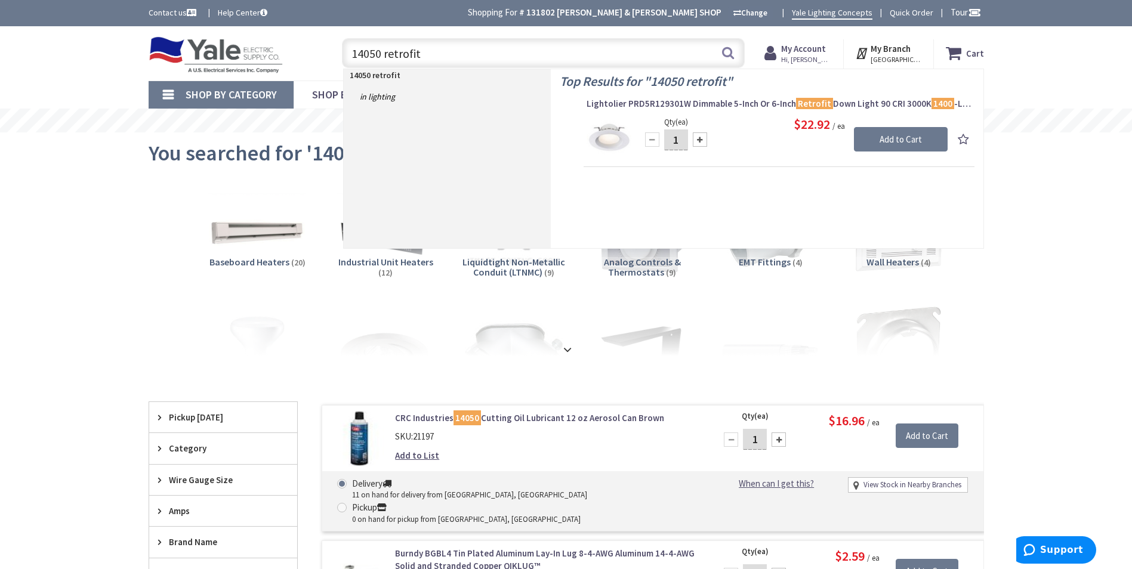
drag, startPoint x: 429, startPoint y: 58, endPoint x: 364, endPoint y: 64, distance: 65.3
click at [347, 66] on input "14050 retrofit" at bounding box center [543, 53] width 403 height 30
paste input "EPCO 14050"
type input "EPCO 14050"
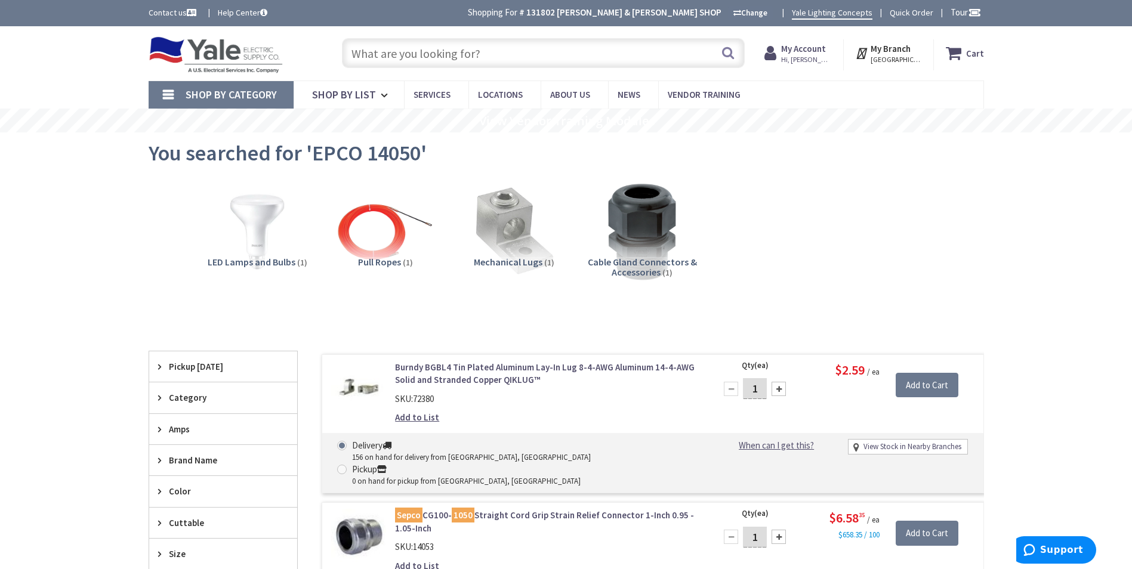
click at [453, 51] on input "text" at bounding box center [543, 53] width 403 height 30
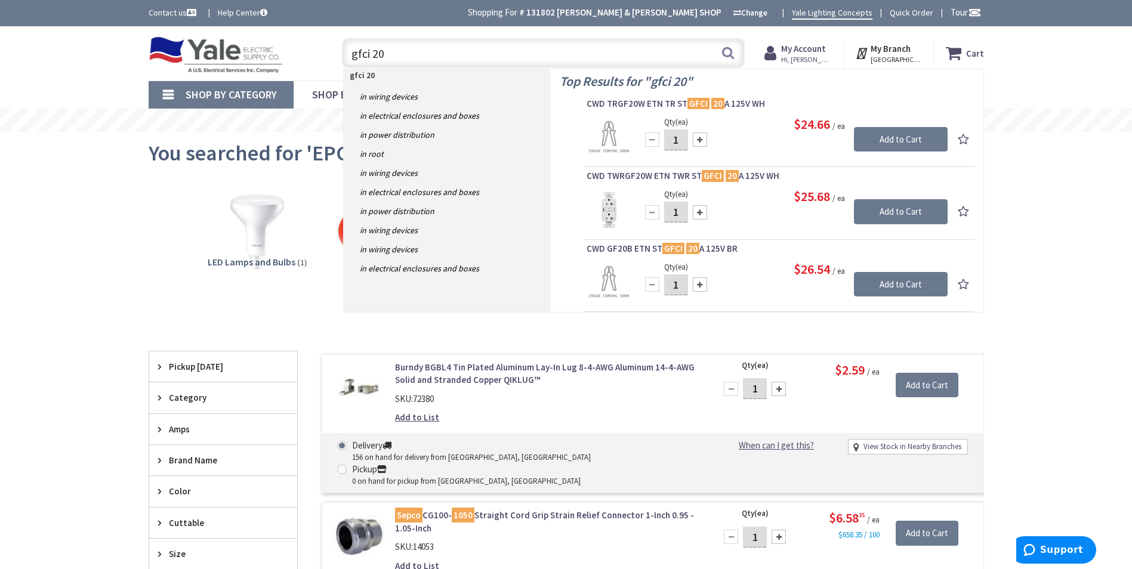
type input "gfci 20"
